Goal: Information Seeking & Learning: Find contact information

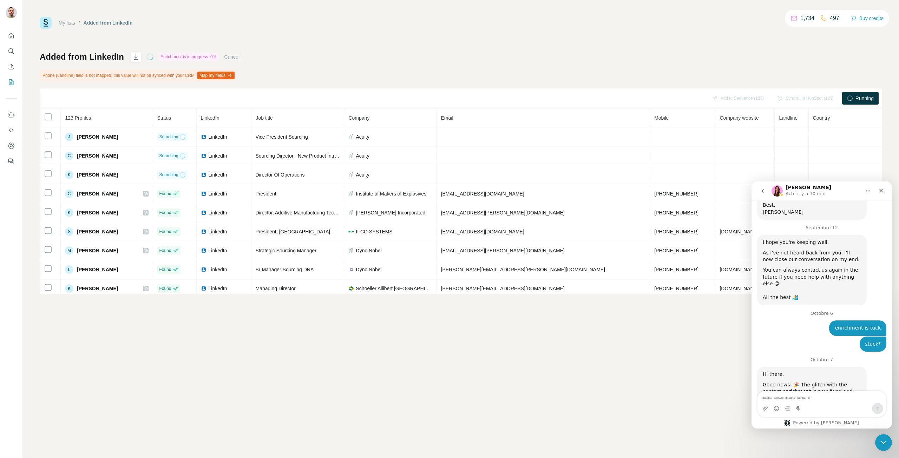
scroll to position [777, 0]
click at [668, 327] on div "Good news! 🎉 The glitch with the contact enrichment is now fixed and live so yo…" at bounding box center [812, 392] width 98 height 27
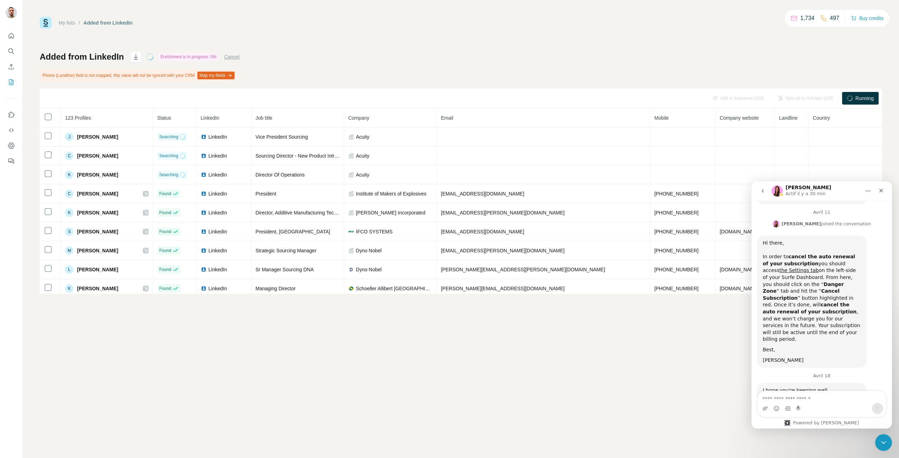
click at [228, 57] on button "Cancel" at bounding box center [231, 56] width 15 height 7
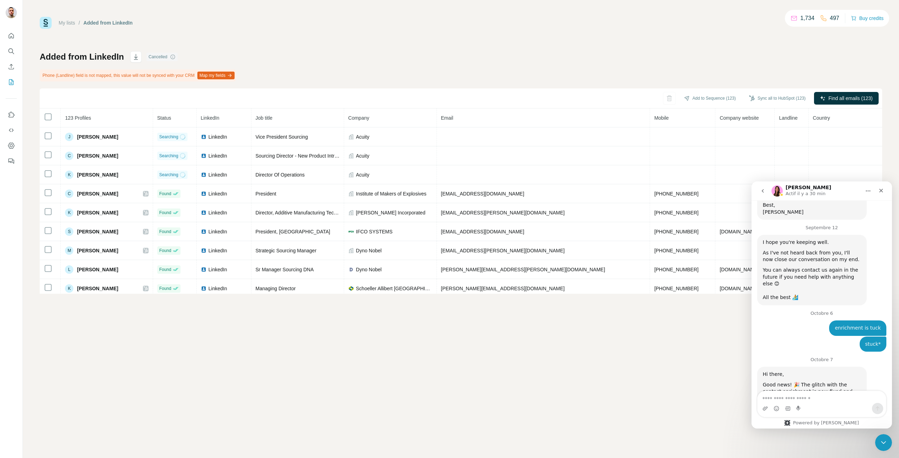
scroll to position [777, 0]
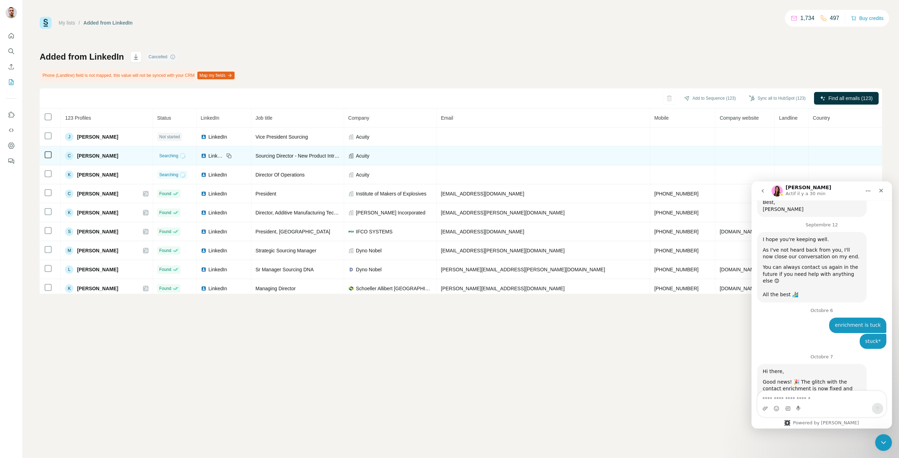
click at [148, 159] on div "C Corinne Knight" at bounding box center [106, 156] width 83 height 8
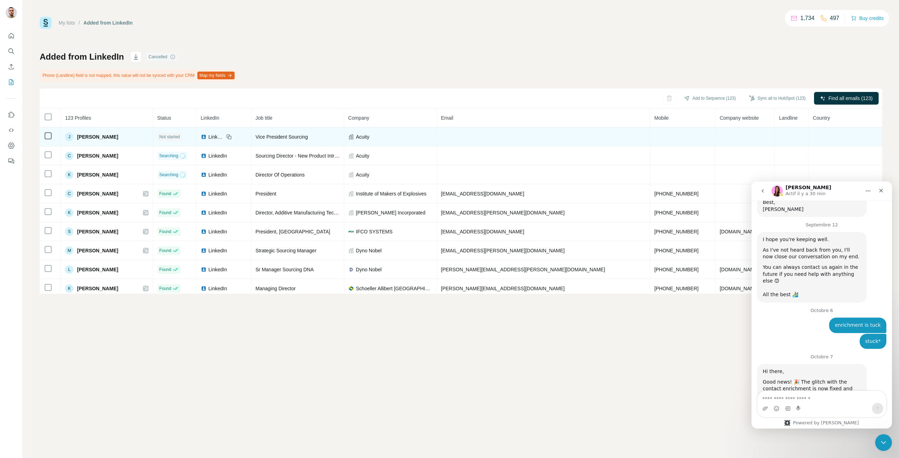
click at [148, 135] on div "J Joe DeFrancesco" at bounding box center [106, 137] width 83 height 8
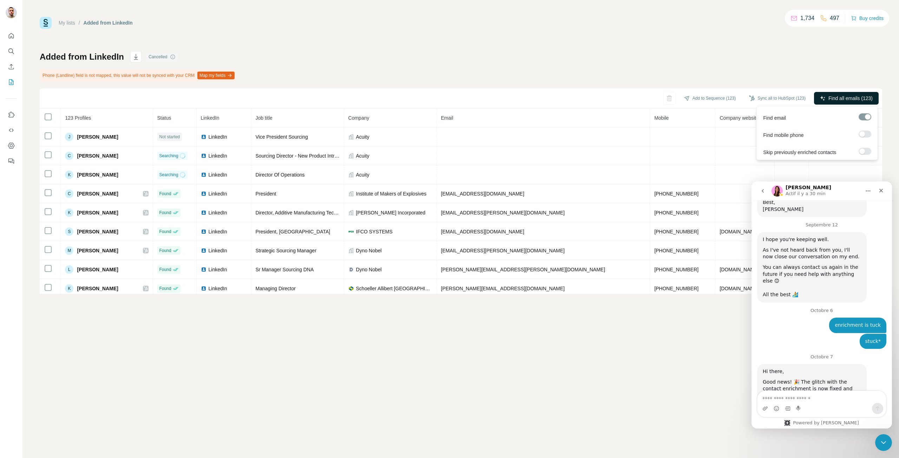
click at [847, 98] on span "Find all emails (123)" at bounding box center [850, 98] width 44 height 7
click at [868, 94] on div "Running" at bounding box center [860, 98] width 37 height 13
click at [862, 96] on span "Running" at bounding box center [865, 98] width 18 height 7
click at [240, 54] on button "Cancel" at bounding box center [231, 56] width 15 height 7
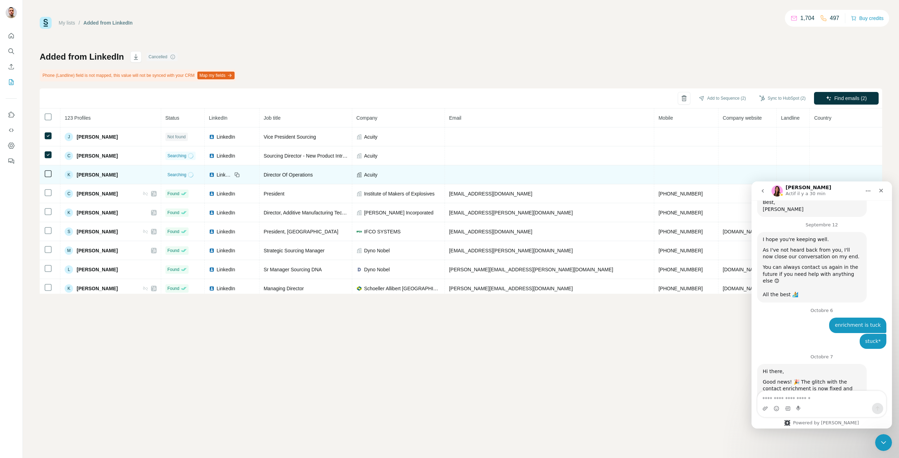
click at [46, 178] on icon at bounding box center [48, 174] width 8 height 8
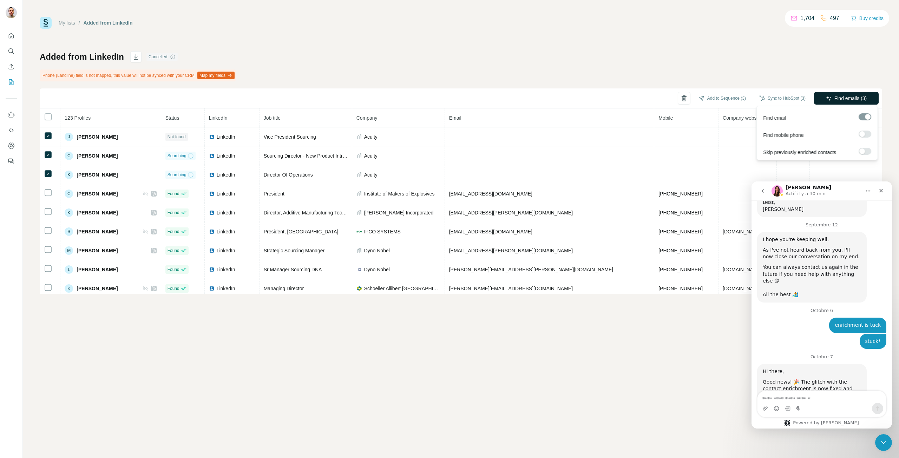
click at [863, 97] on span "Find emails (3)" at bounding box center [850, 98] width 33 height 7
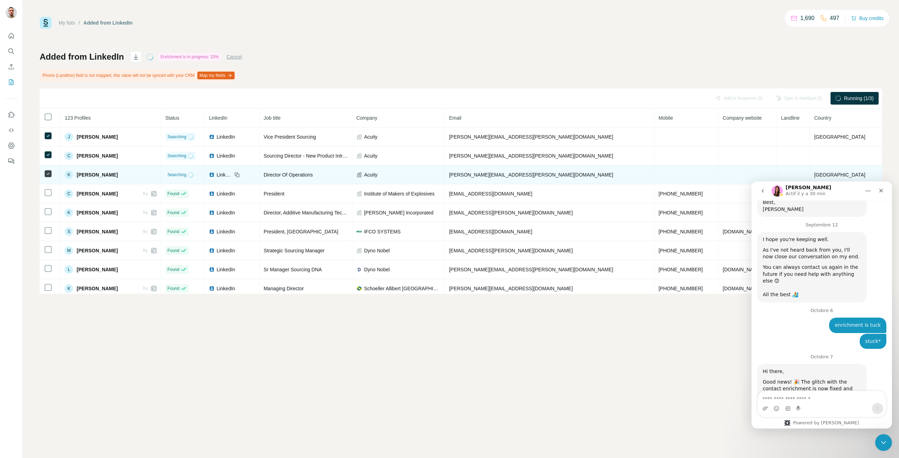
click at [554, 178] on td "katherine.tuckey@acuityinc.com" at bounding box center [550, 174] width 210 height 19
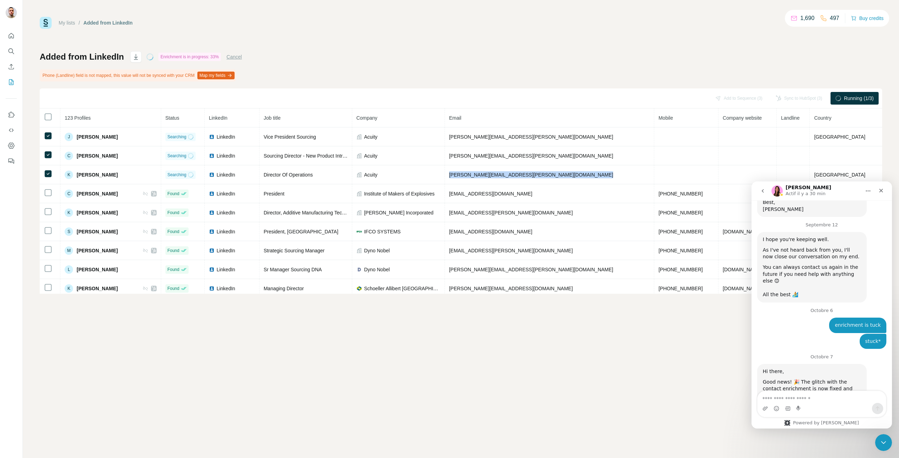
copy span "katherine.tuckey@acuityinc.com"
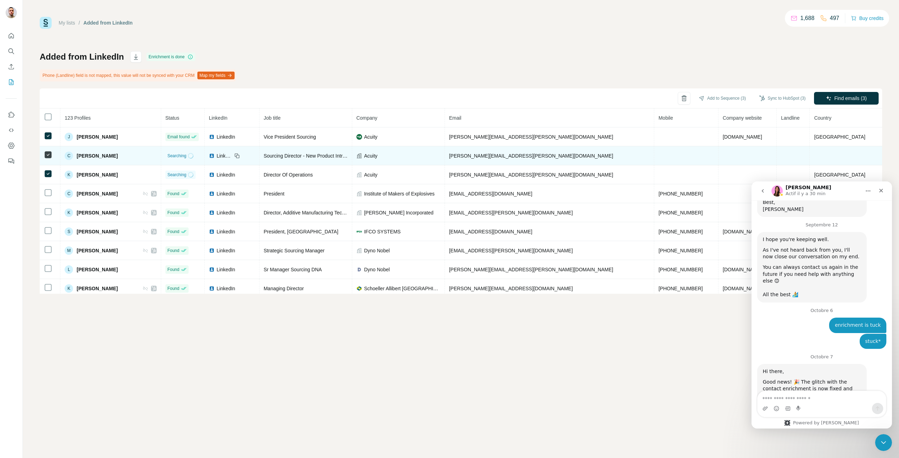
click at [518, 157] on span "corinne.knight@acuitybrands.com" at bounding box center [531, 156] width 164 height 6
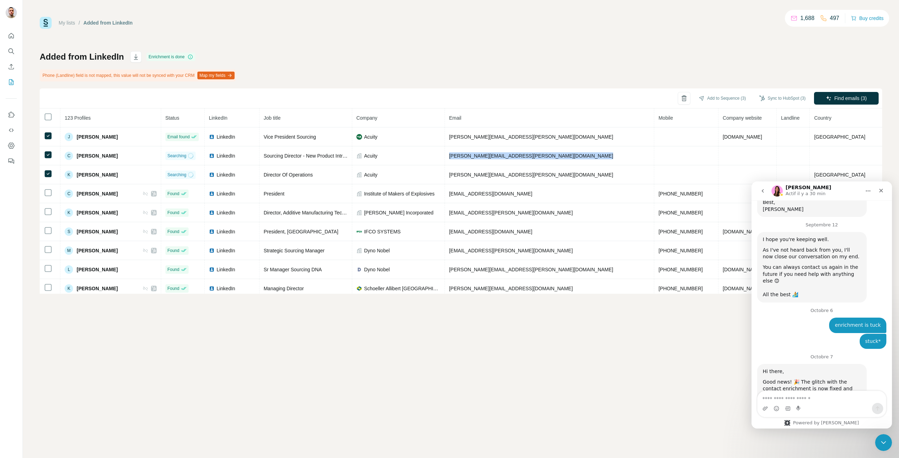
copy span "corinne.knight@acuitybrands.com"
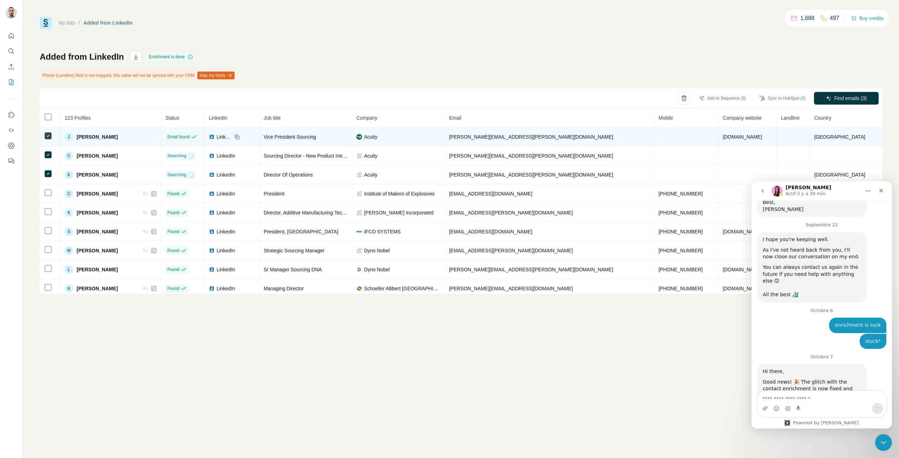
click at [535, 138] on span "joe.defrancesco@acuityinc.com" at bounding box center [531, 137] width 164 height 6
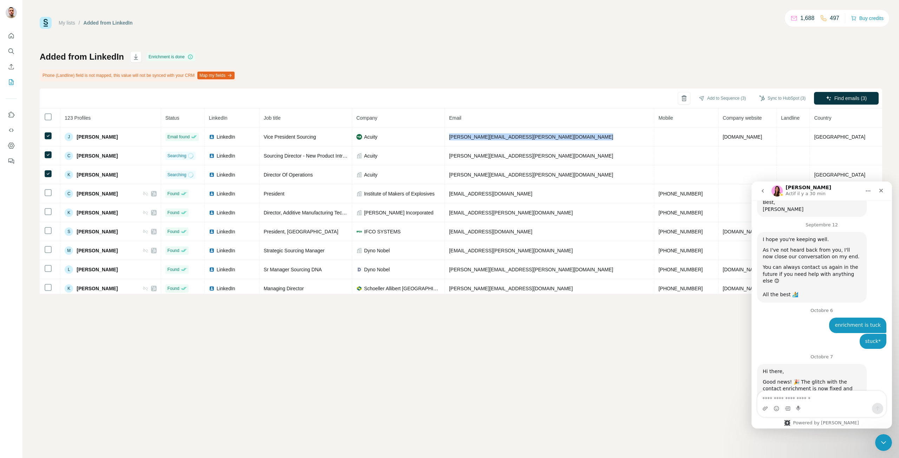
copy span "joe.defrancesco@acuityinc.com"
click at [862, 113] on div "Find email" at bounding box center [817, 116] width 118 height 17
click at [863, 121] on div at bounding box center [865, 117] width 13 height 9
click at [864, 135] on div at bounding box center [862, 134] width 6 height 6
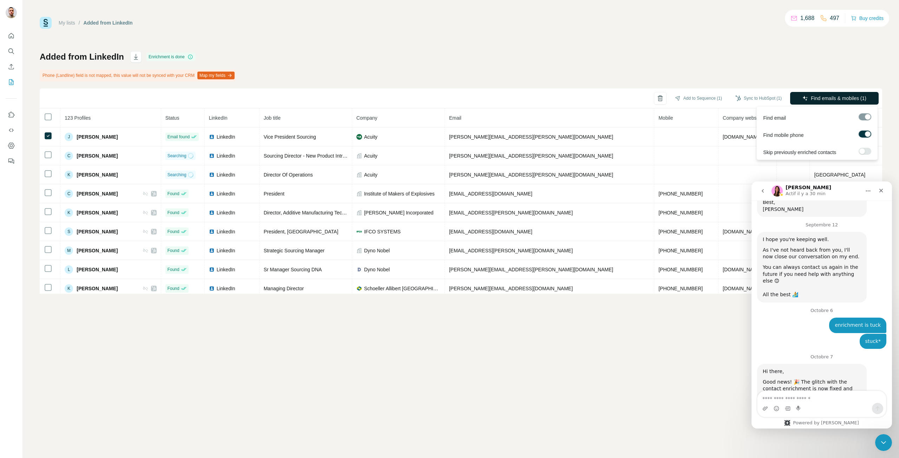
click at [832, 101] on span "Find emails & mobiles (1)" at bounding box center [838, 98] width 55 height 7
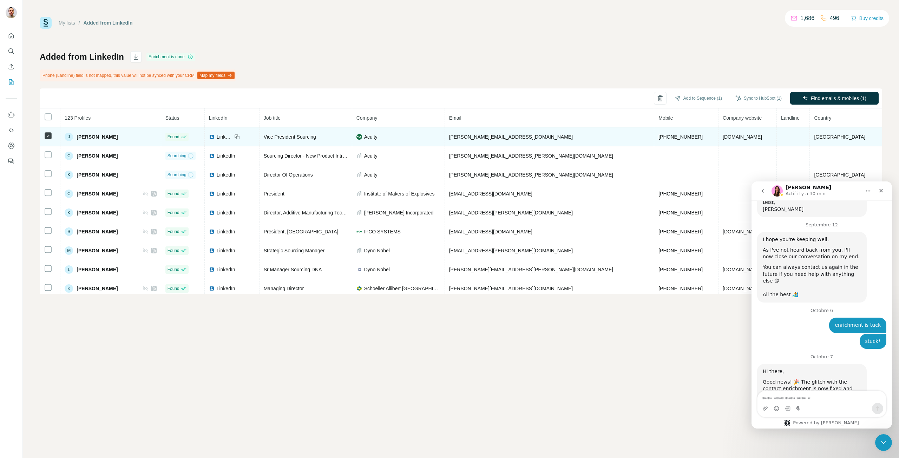
click at [659, 137] on span "+15615314676" at bounding box center [681, 137] width 44 height 6
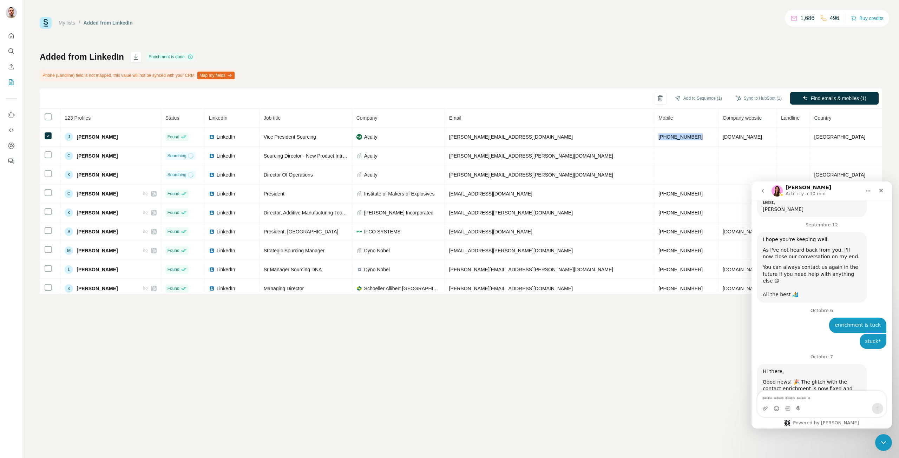
copy span "+15615314676"
